Goal: Information Seeking & Learning: Understand process/instructions

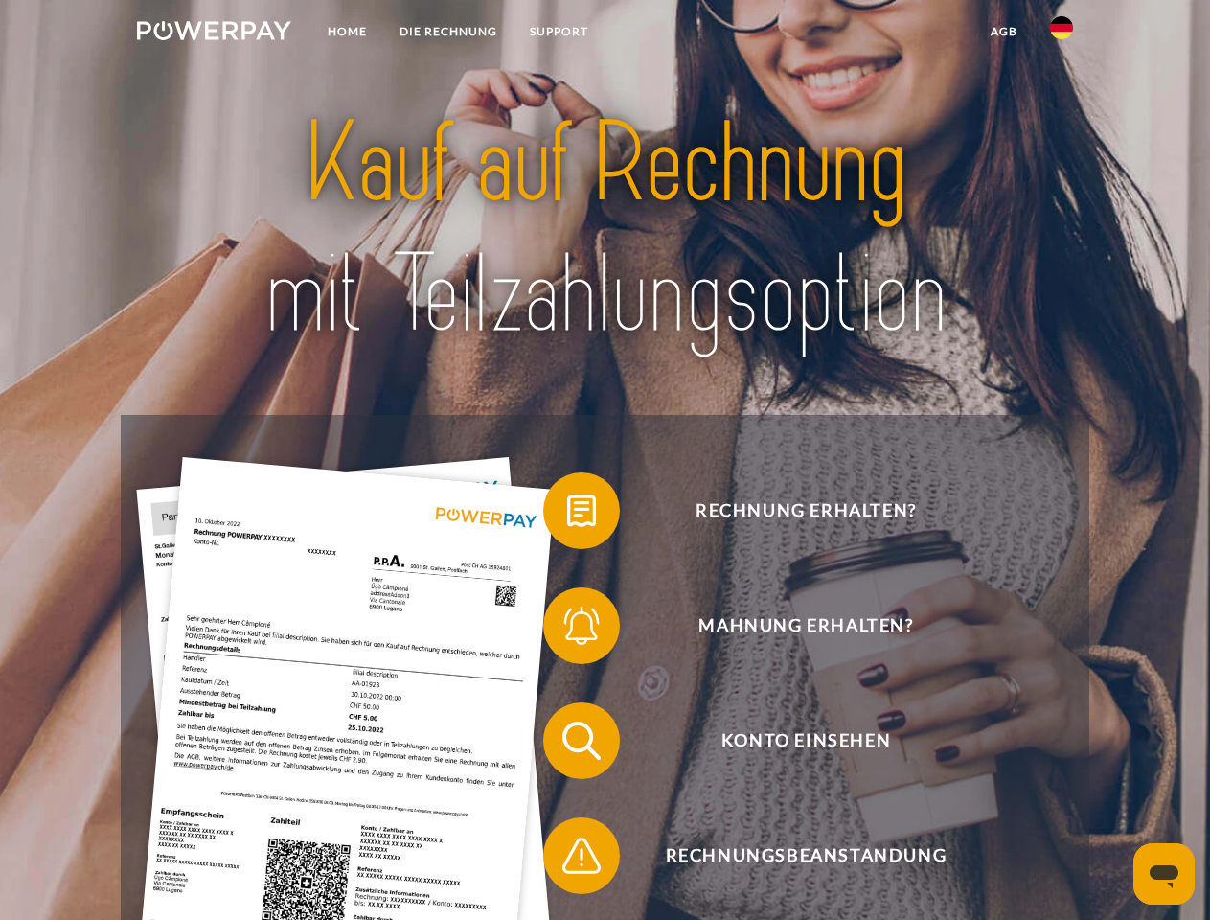
click at [214, 34] on img at bounding box center [214, 30] width 154 height 19
click at [1061, 34] on img at bounding box center [1061, 27] width 23 height 23
click at [1003, 32] on link "agb" at bounding box center [1003, 31] width 59 height 34
click at [567, 514] on span at bounding box center [553, 511] width 96 height 96
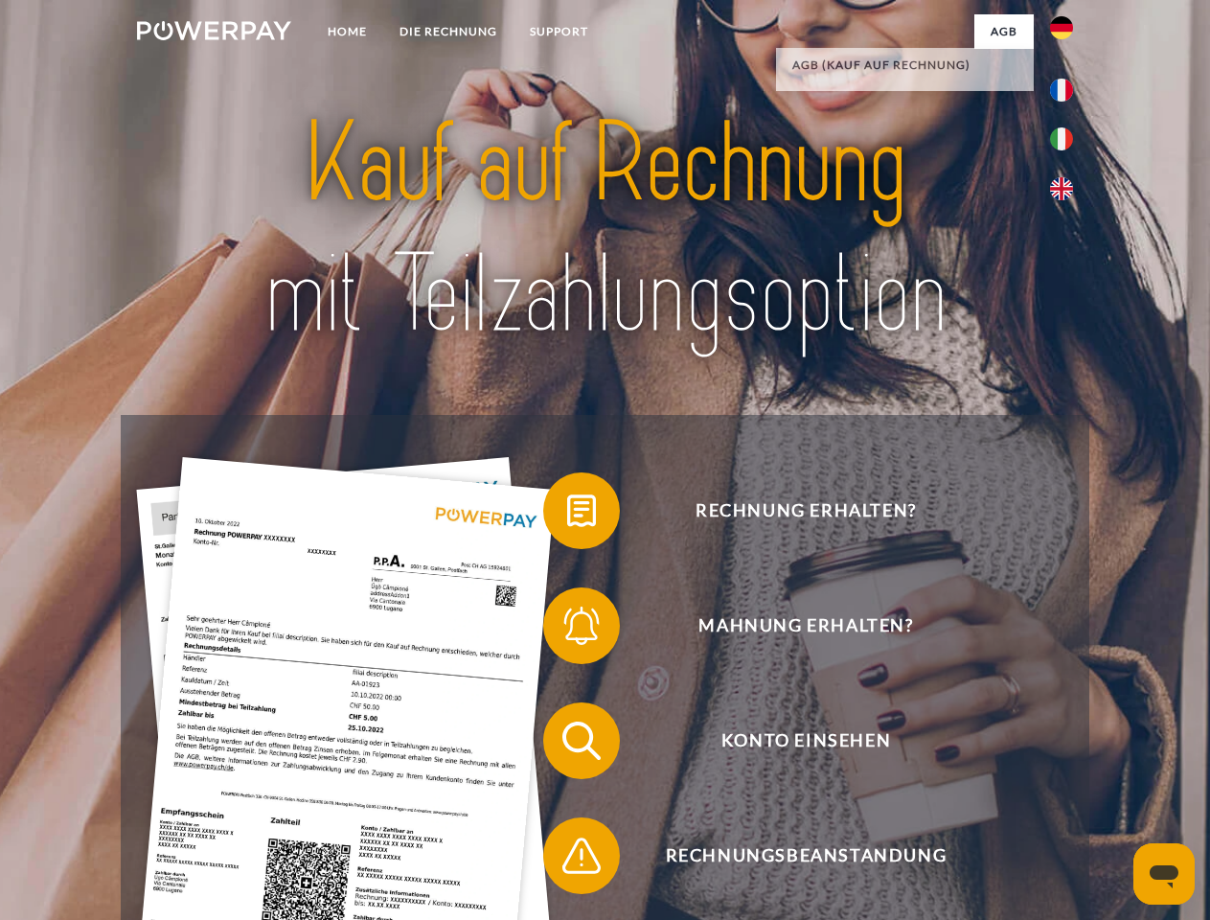
click at [567, 629] on span at bounding box center [553, 626] width 96 height 96
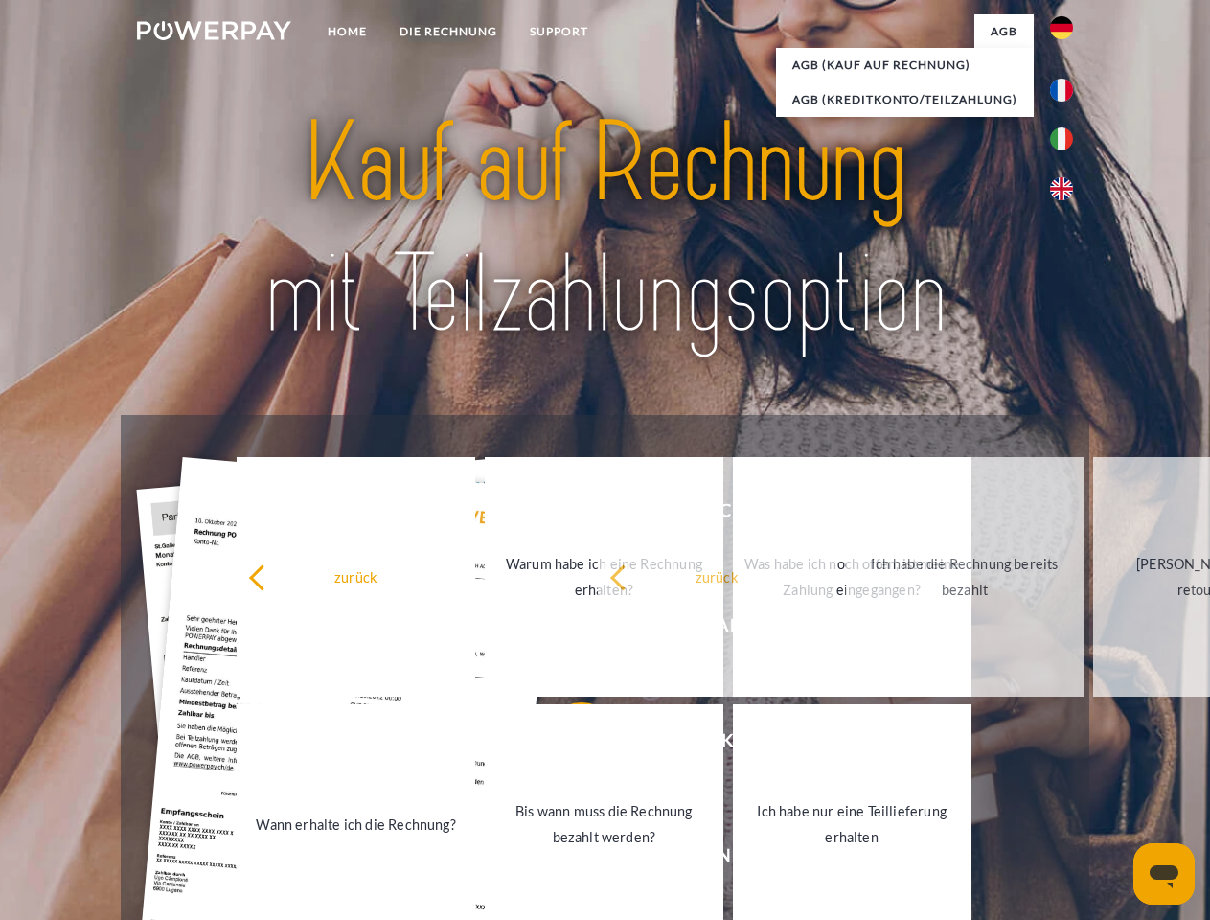
click at [567, 744] on link "Bis wann muss die Rechnung bezahlt werden?" at bounding box center [604, 823] width 238 height 239
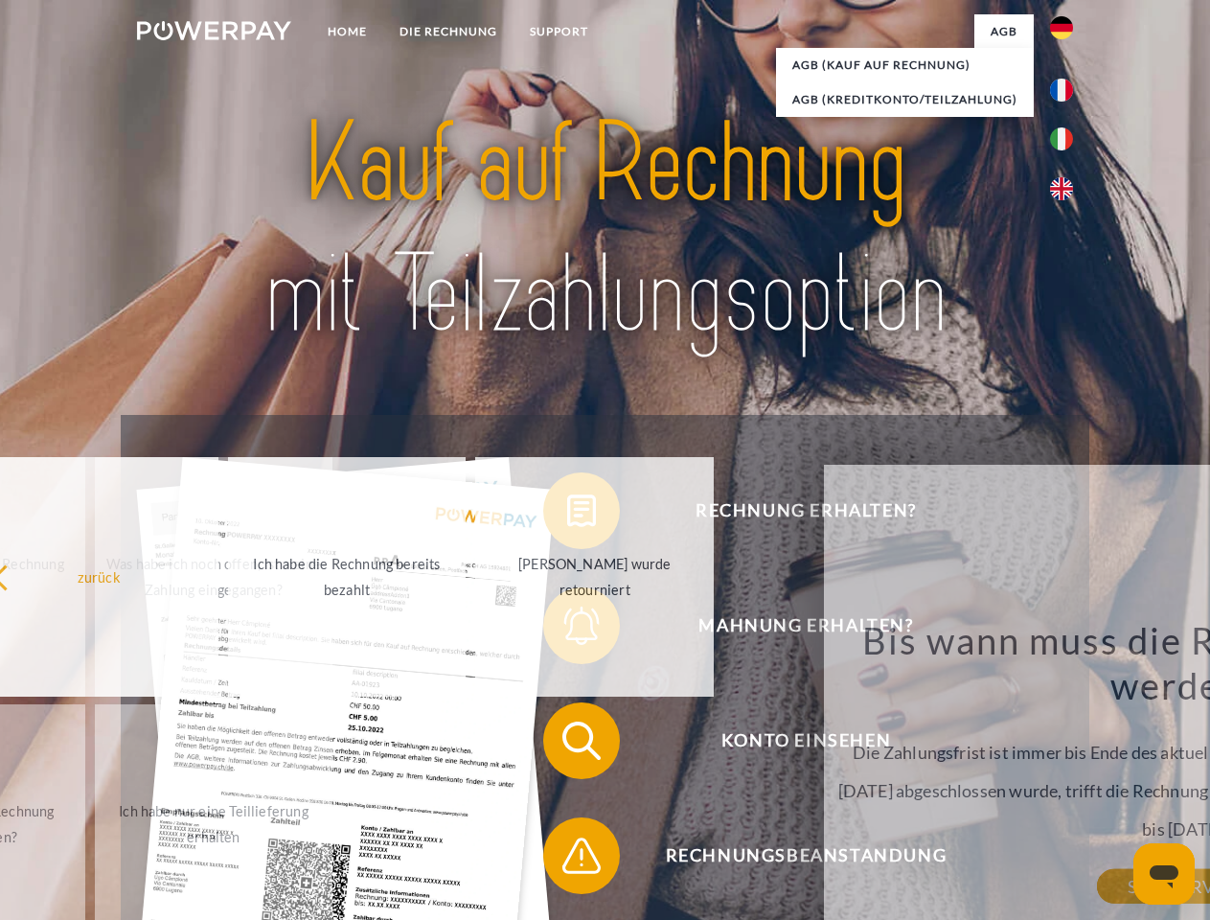
click at [567, 859] on span at bounding box center [553, 855] width 96 height 96
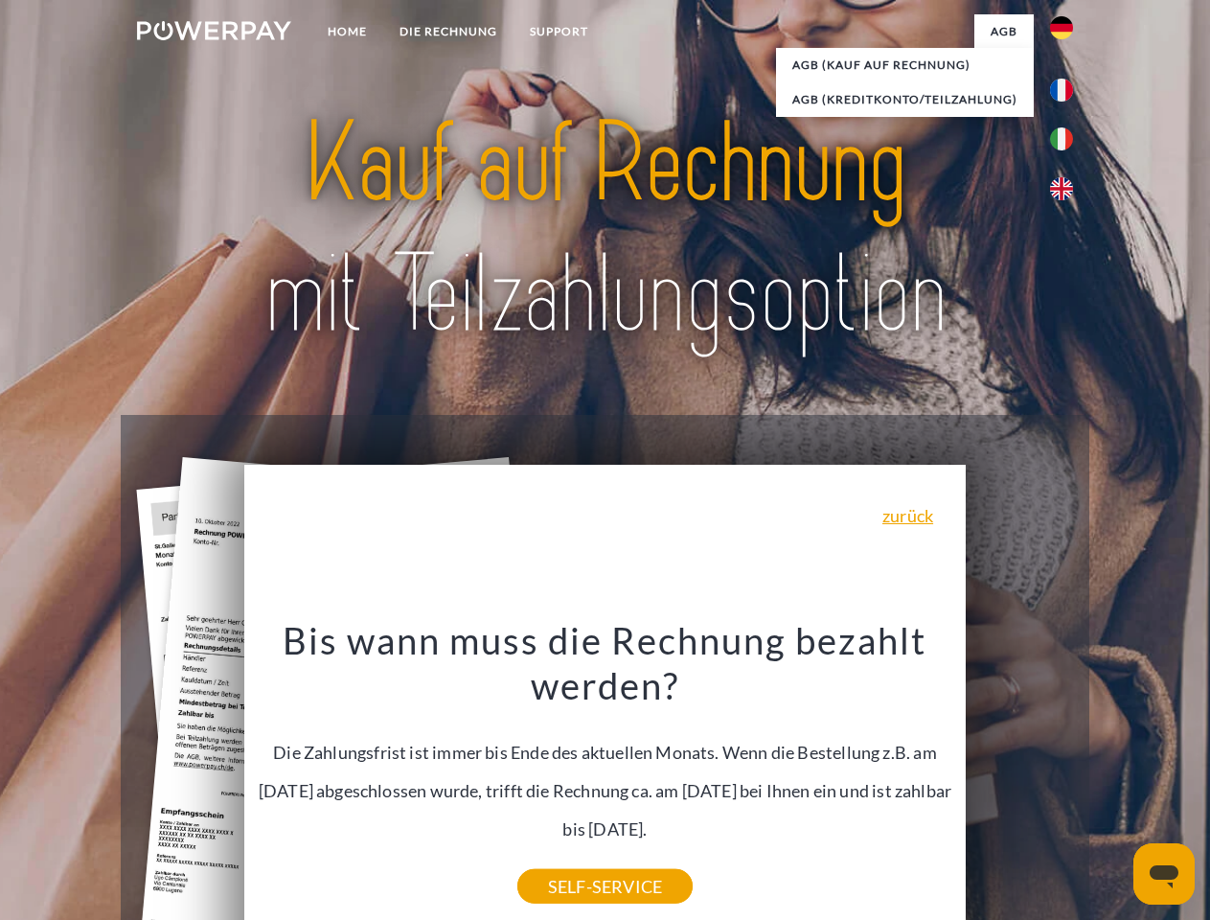
click at [1164, 874] on icon "Messaging-Fenster öffnen" at bounding box center [1163, 876] width 29 height 23
